Goal: Task Accomplishment & Management: Manage account settings

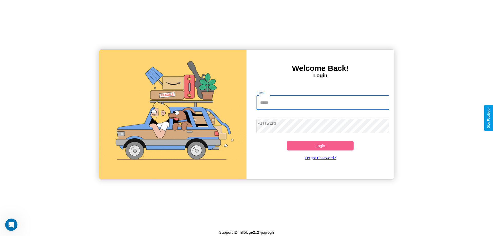
click at [323, 102] on input "Email" at bounding box center [322, 102] width 133 height 14
type input "**********"
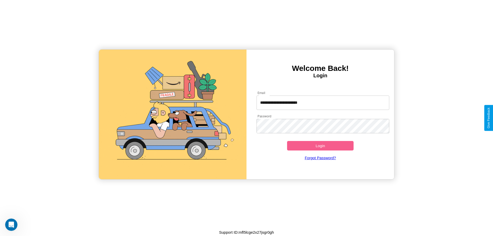
click at [320, 146] on button "Login" at bounding box center [320, 145] width 66 height 9
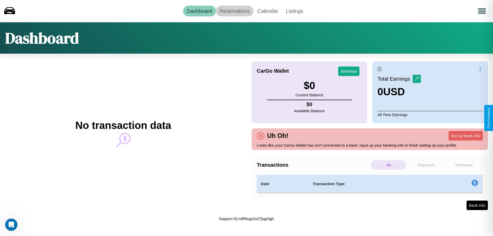
click at [234, 11] on link "Reservations" at bounding box center [235, 11] width 38 height 11
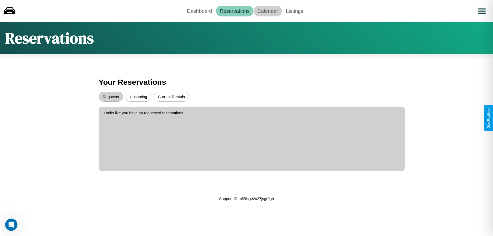
click at [267, 11] on link "Calendar" at bounding box center [267, 11] width 28 height 11
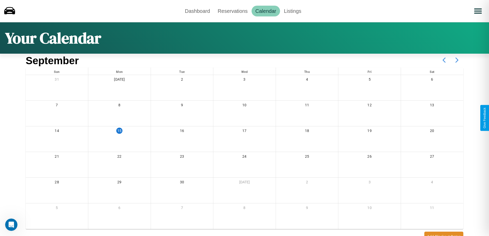
click at [457, 60] on icon at bounding box center [456, 60] width 13 height 13
